Goal: Ask a question: Seek information or help from site administrators or community

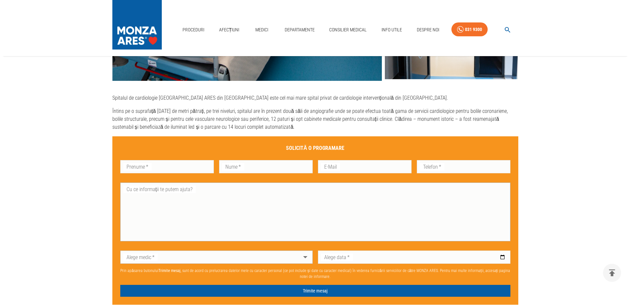
scroll to position [330, 0]
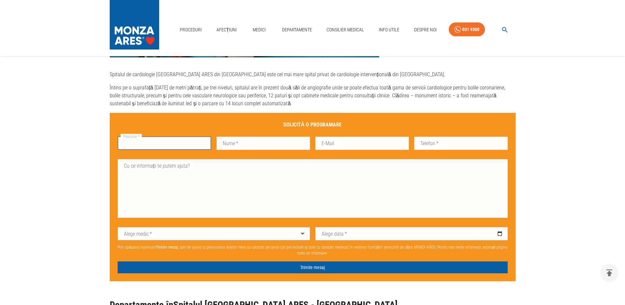
click at [160, 145] on input "Prenume   *" at bounding box center [165, 142] width 94 height 13
type input "[PERSON_NAME]"
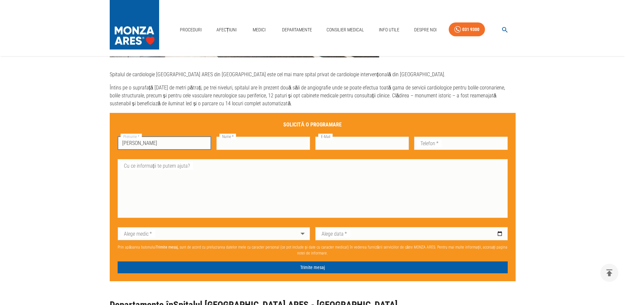
type input "Udvari"
type input "[PERSON_NAME][EMAIL_ADDRESS][DOMAIN_NAME]"
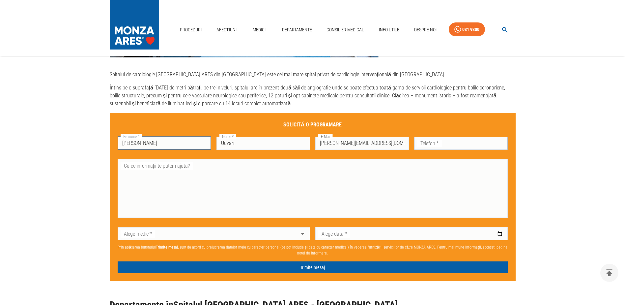
click at [440, 141] on input "Telefon   *" at bounding box center [461, 142] width 94 height 13
type input "0761678193"
click at [175, 169] on textarea "Cu ce informații te putem ajuta?" at bounding box center [312, 188] width 381 height 53
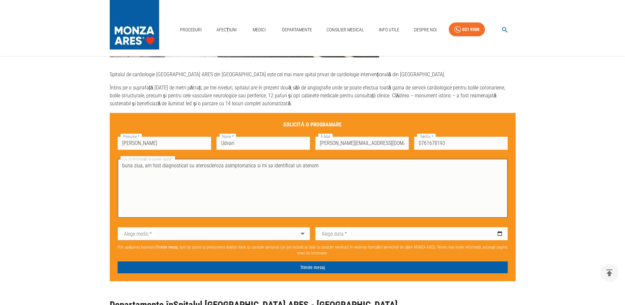
click at [124, 165] on textarea "buna ziua, am fost diagnosticat cu ateroscleroza asimptomatica si mi sa identif…" at bounding box center [312, 188] width 381 height 53
click at [144, 165] on textarea "Buna ziua, am fost diagnosticat cu ateroscleroza asimptomatica si mi sa identif…" at bounding box center [312, 188] width 381 height 53
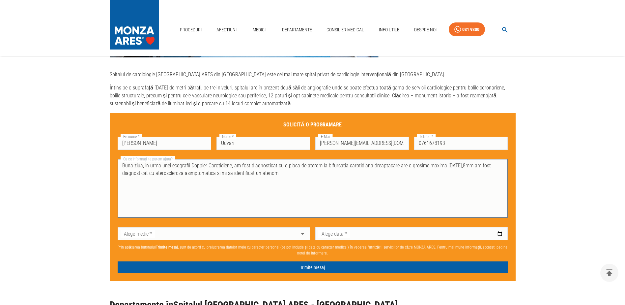
drag, startPoint x: 284, startPoint y: 175, endPoint x: 119, endPoint y: 175, distance: 165.8
click at [119, 175] on div "Buna ziua, in urma unei ecografii Doppler Carotidiene, am fost diagnosticat cu …" at bounding box center [313, 188] width 390 height 59
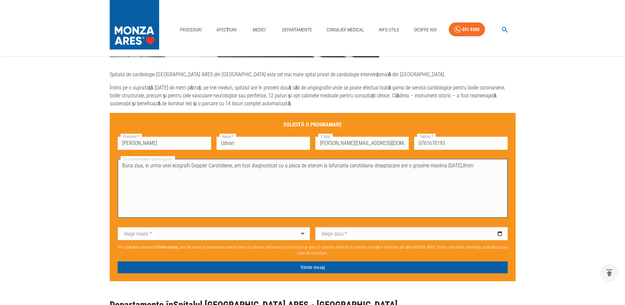
click at [454, 166] on textarea "Buna ziua, in urma unei ecografii Doppler Carotidiene, am fost diagnosticat cu …" at bounding box center [312, 188] width 381 height 53
click at [468, 165] on textarea "Buna ziua, in urma unei ecografii Doppler Carotidiene, am fost diagnosticat cu …" at bounding box center [312, 188] width 381 height 53
click at [455, 165] on textarea "Buna ziua, in urma unei ecografii Doppler Carotidiene, am fost diagnosticat cu …" at bounding box center [312, 188] width 381 height 53
click at [475, 165] on textarea "Buna ziua, in urma unei ecografii Doppler Carotidiene, am fost diagnosticat cu …" at bounding box center [312, 188] width 381 height 53
click at [284, 164] on textarea "Buna ziua, in urma unei ecografii Doppler Carotidiene, am fost diagnosticat cu …" at bounding box center [312, 188] width 381 height 53
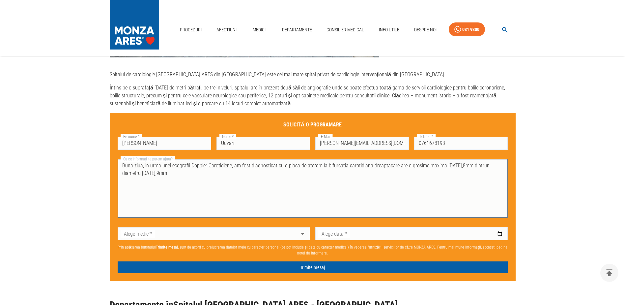
click at [280, 164] on textarea "Buna ziua, in urma unei ecografii Doppler Carotidiene, am fost diagnosticat cu …" at bounding box center [312, 188] width 381 height 53
click at [177, 172] on textarea "Buna ziua, in urma unei ecografii Doppler Carotidiene, am fost diagnosticat cu …" at bounding box center [312, 188] width 381 height 53
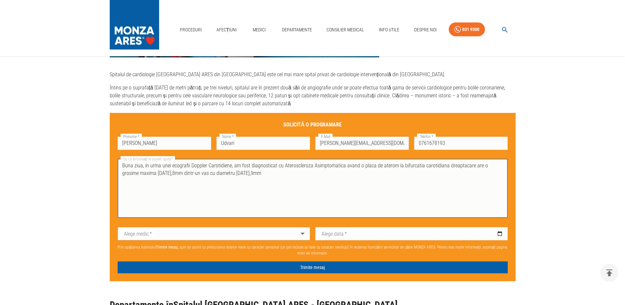
click at [239, 176] on textarea "Buna ziua, in urma unei ecografii Doppler Carotidiene, am fost diagnosticat cu …" at bounding box center [312, 188] width 381 height 53
click at [246, 175] on textarea "Buna ziua, in urma unei ecografii Doppler Carotidiene, am fost diagnosticat cu …" at bounding box center [312, 188] width 381 height 53
click at [244, 176] on textarea "Buna ziua, in urma unei ecografii Doppler Carotidiene, am fost diagnosticat cu …" at bounding box center [312, 188] width 381 height 53
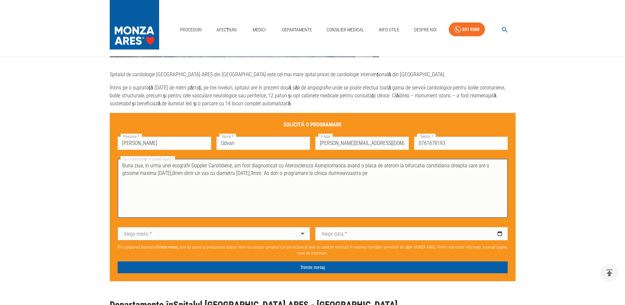
click at [278, 173] on textarea "Buna ziua, in urma unei ecografii Doppler Carotidiene, am fost diagnosticat cu …" at bounding box center [312, 188] width 381 height 53
click at [383, 176] on textarea "Buna ziua, in urma unei ecografii Doppler Carotidiene, am fost diagnosticat cu …" at bounding box center [312, 188] width 381 height 53
type textarea "Buna ziua, in urma unei ecografii Doppler Carotidiene, am fost diagnosticat cu …"
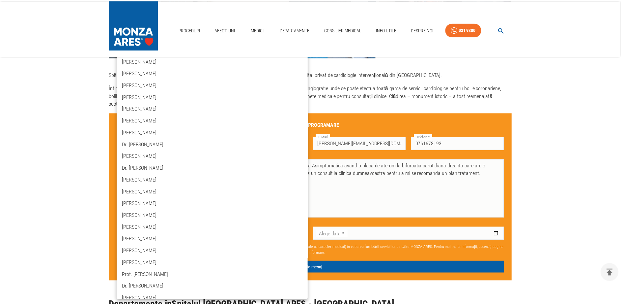
scroll to position [33, 0]
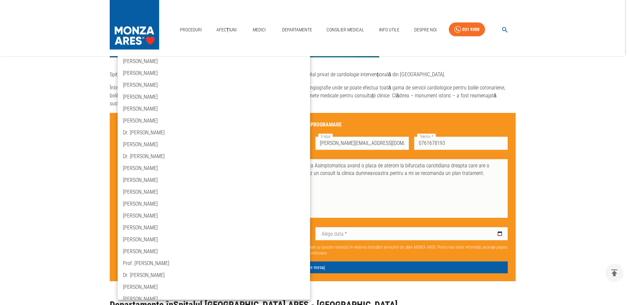
click at [144, 261] on li "Prof. [PERSON_NAME]" at bounding box center [214, 263] width 192 height 12
type input "prof-dr-[PERSON_NAME]"
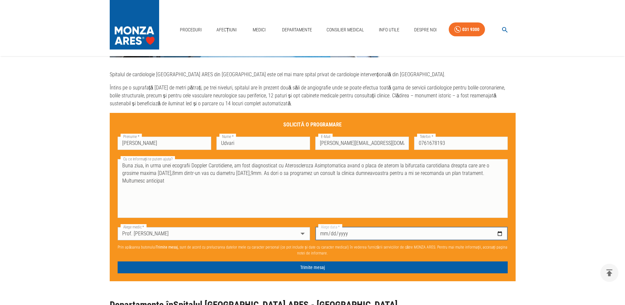
click at [429, 231] on input "Alege data   *" at bounding box center [411, 233] width 192 height 13
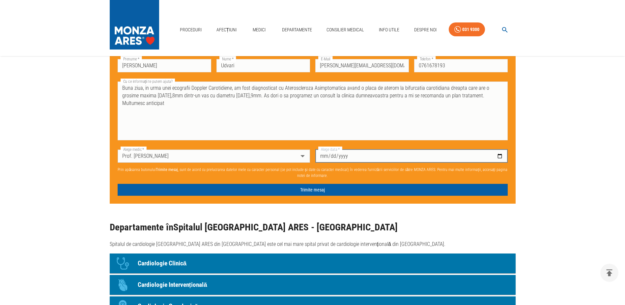
scroll to position [396, 0]
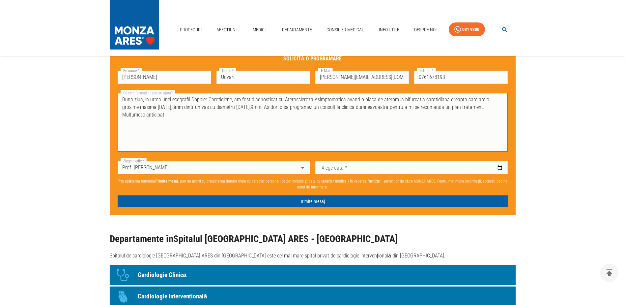
drag, startPoint x: 491, startPoint y: 107, endPoint x: 116, endPoint y: 92, distance: 375.1
click at [116, 92] on div "Cu ce informații te putem ajuta? Buna ziua, in urma unei ecografii Doppler Caro…" at bounding box center [310, 119] width 396 height 68
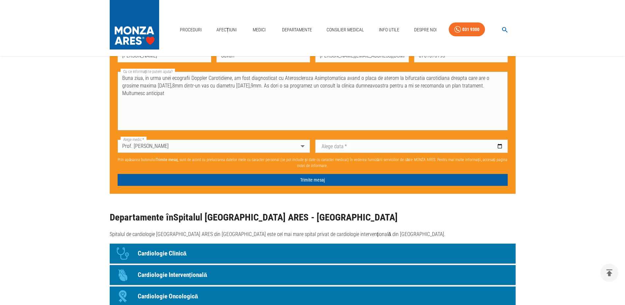
scroll to position [429, 0]
